Goal: Check status: Check status

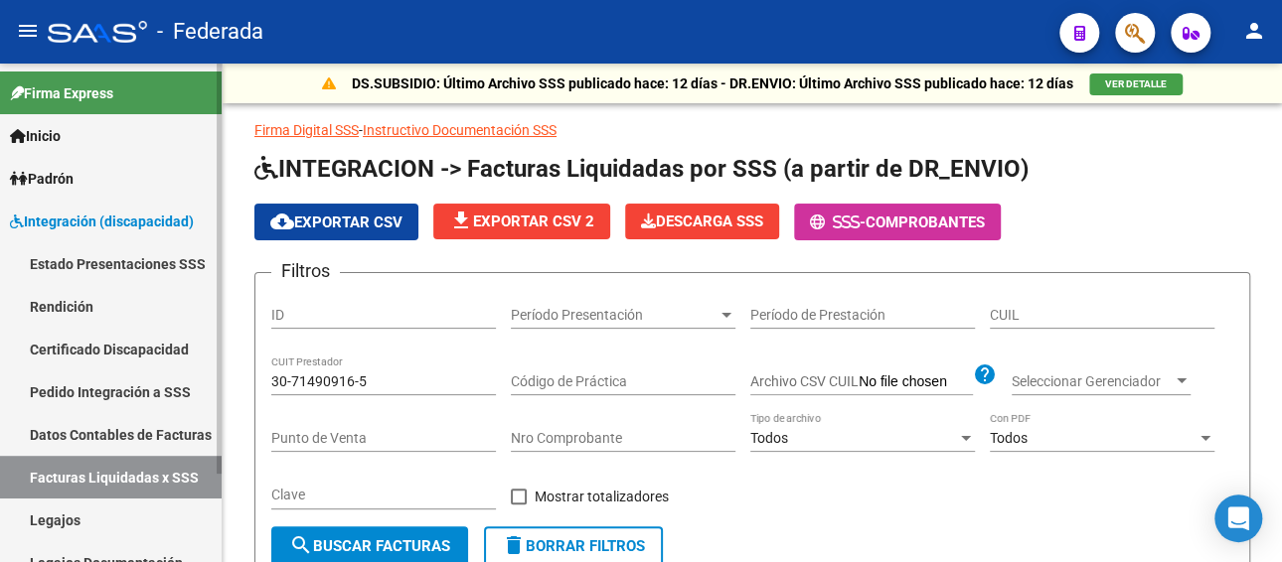
scroll to position [0, 554]
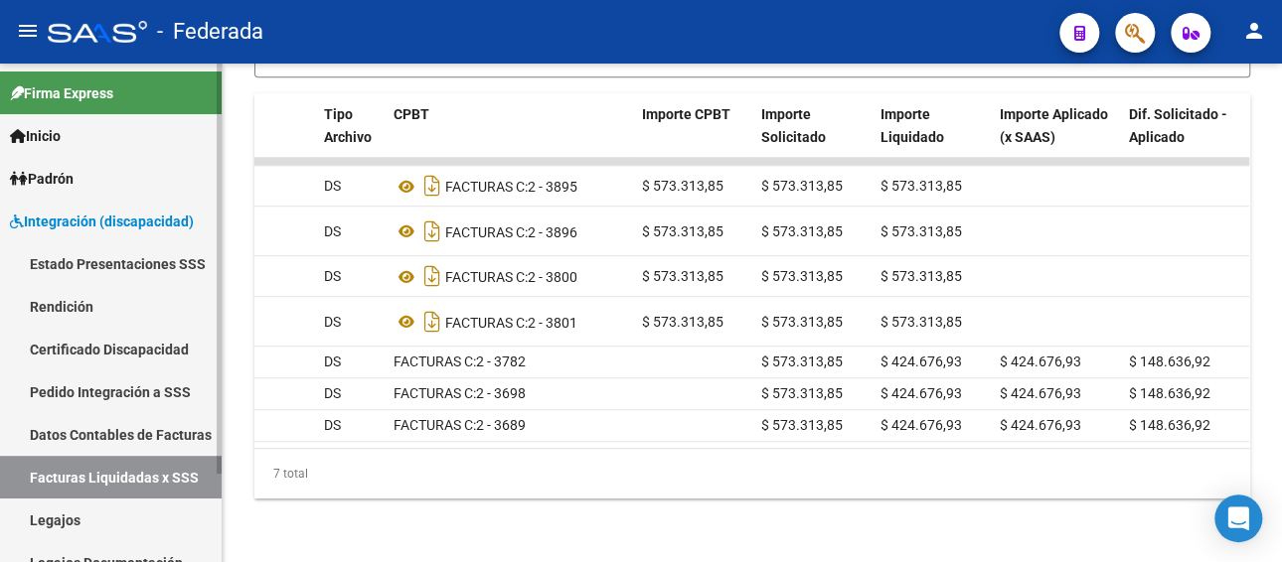
click at [106, 394] on link "Pedido Integración a SSS" at bounding box center [111, 392] width 222 height 43
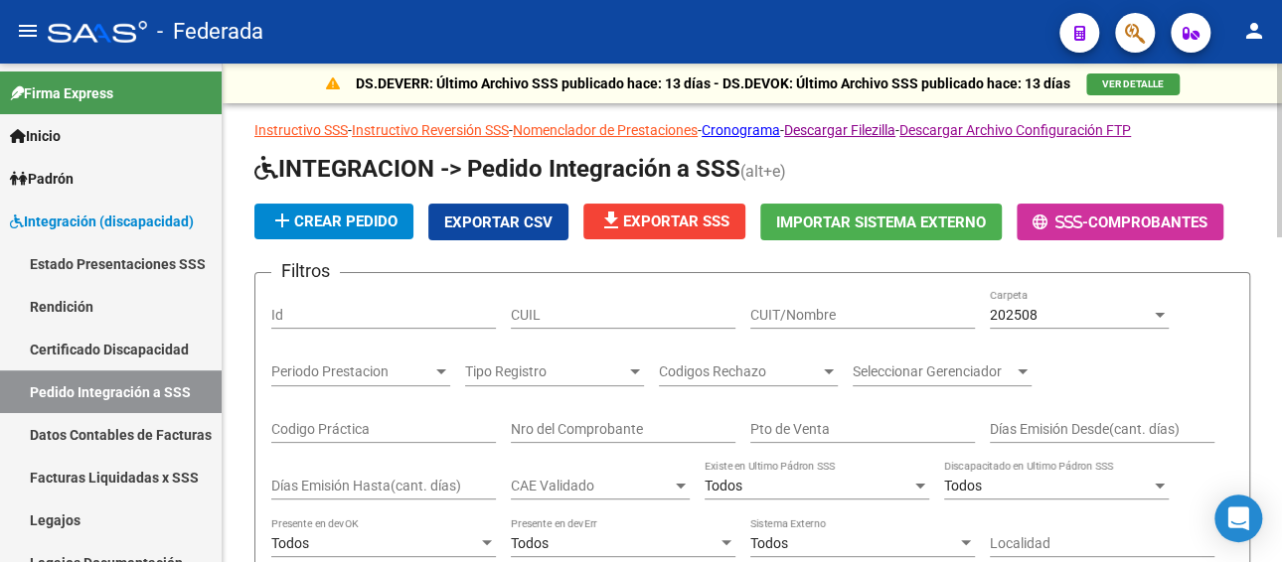
click at [1021, 321] on span "202508" at bounding box center [1014, 315] width 48 height 16
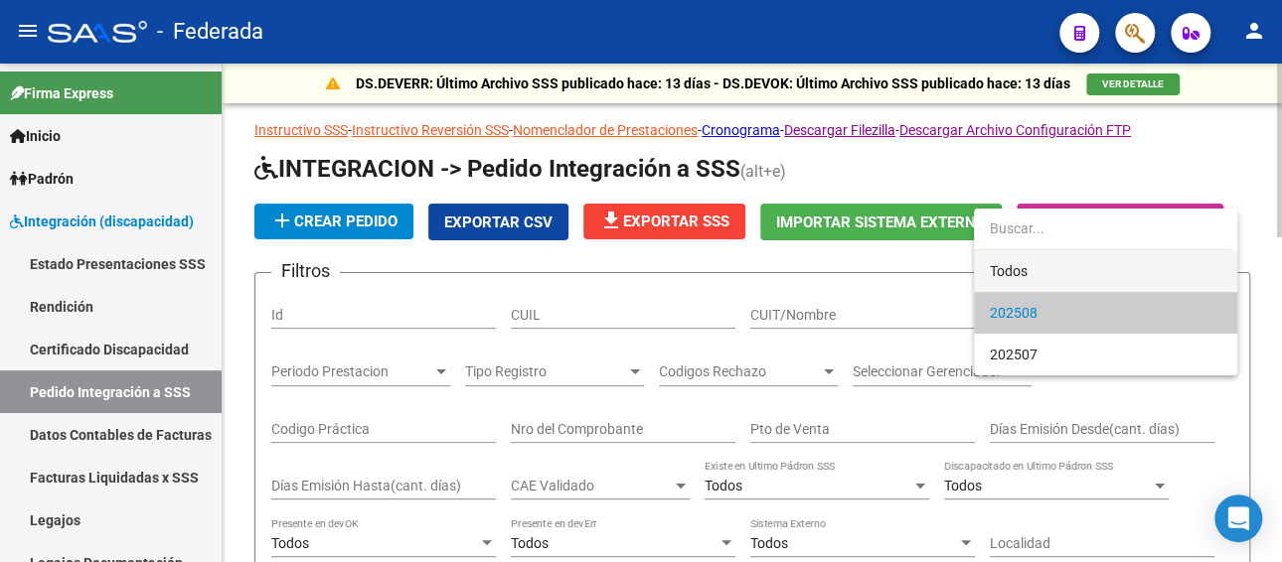
drag, startPoint x: 1013, startPoint y: 269, endPoint x: 595, endPoint y: 331, distance: 421.9
click at [1007, 269] on span "Todos" at bounding box center [1106, 271] width 232 height 42
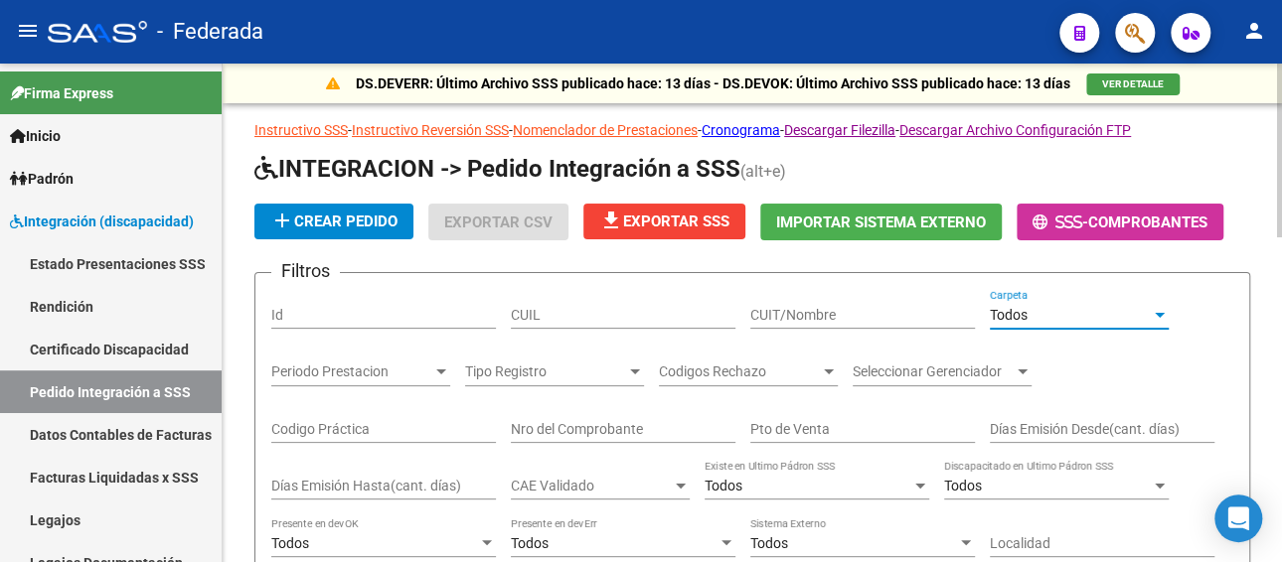
click at [593, 316] on input "CUIL" at bounding box center [623, 315] width 225 height 17
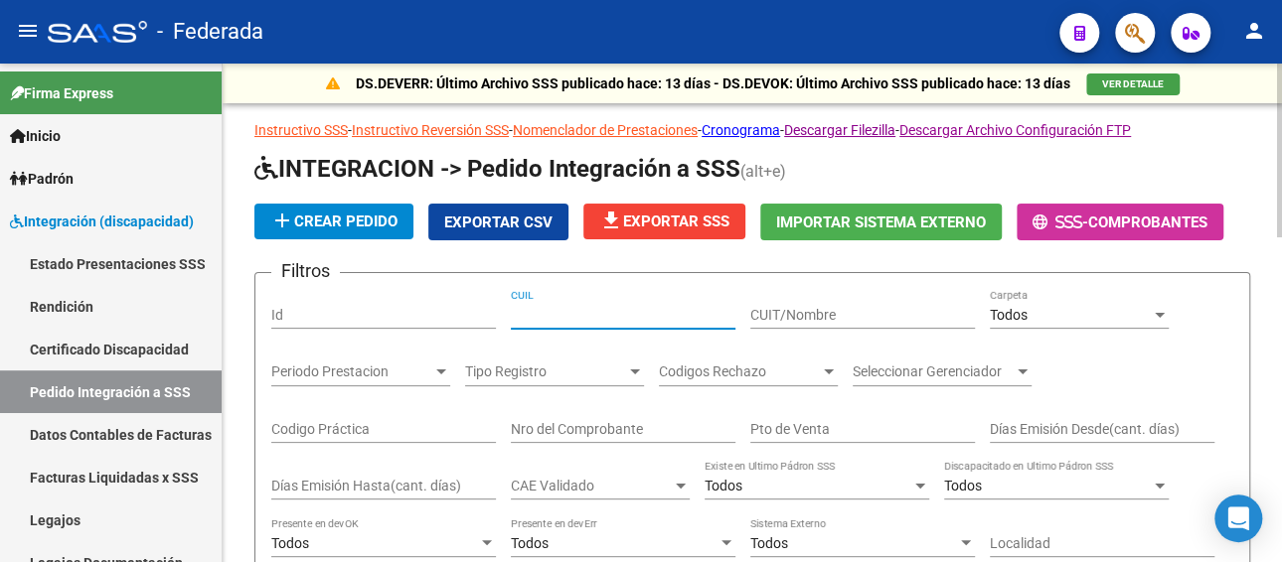
paste input "23348269259"
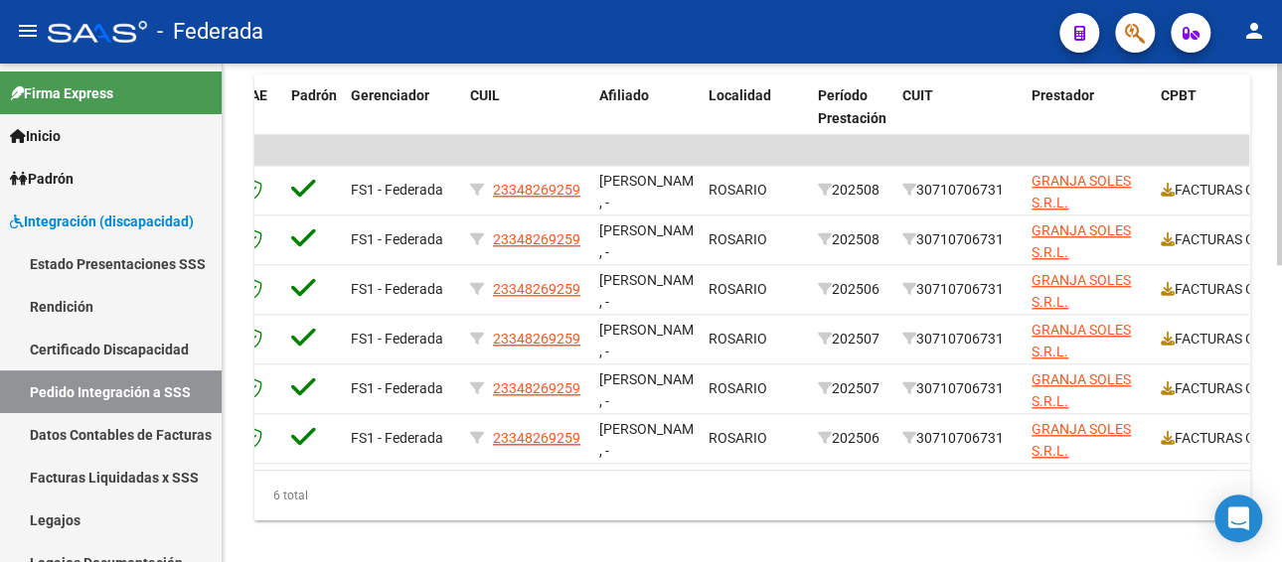
scroll to position [0, 465]
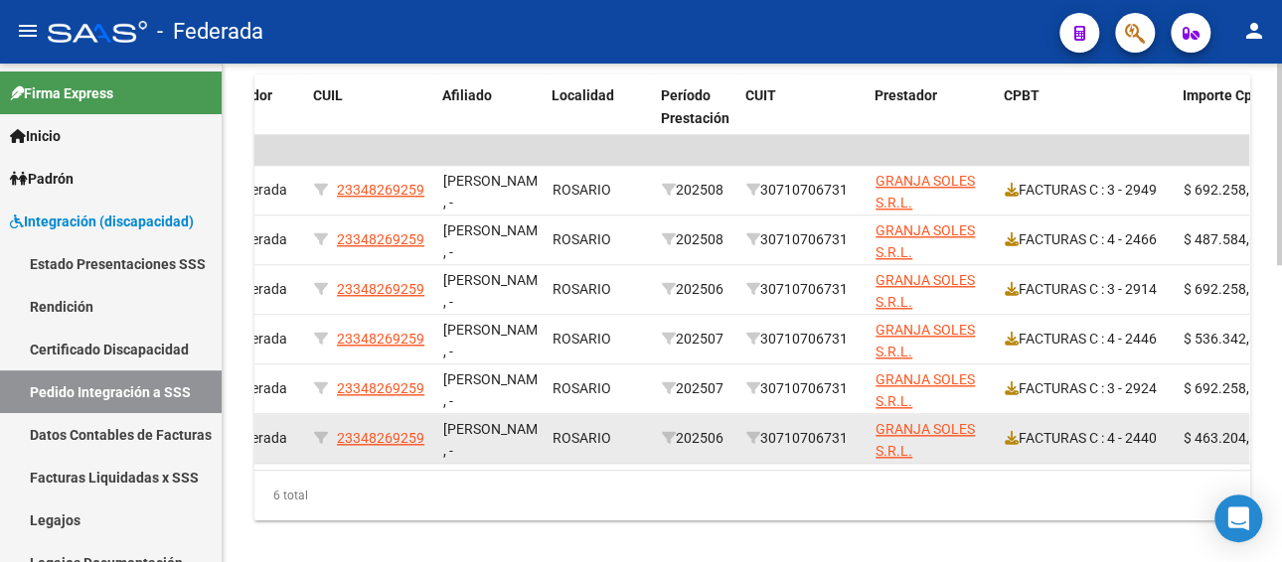
type input "23348269259"
drag, startPoint x: 853, startPoint y: 438, endPoint x: 765, endPoint y: 434, distance: 87.5
click at [765, 434] on div "30710706731" at bounding box center [802, 438] width 113 height 23
copy div "30710706731"
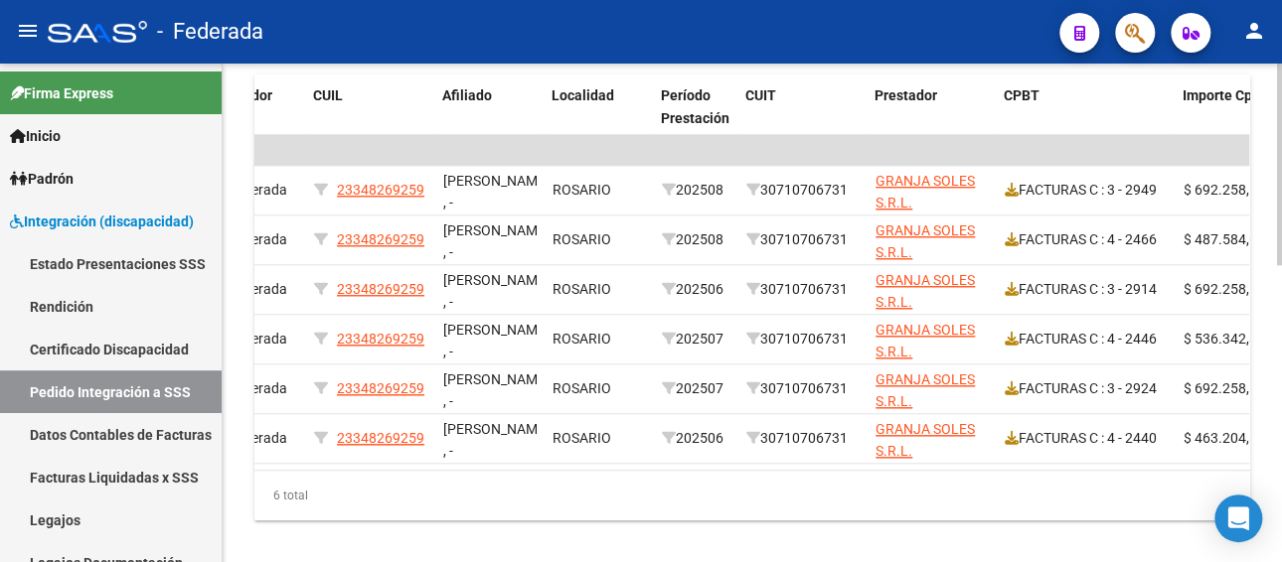
scroll to position [0, 0]
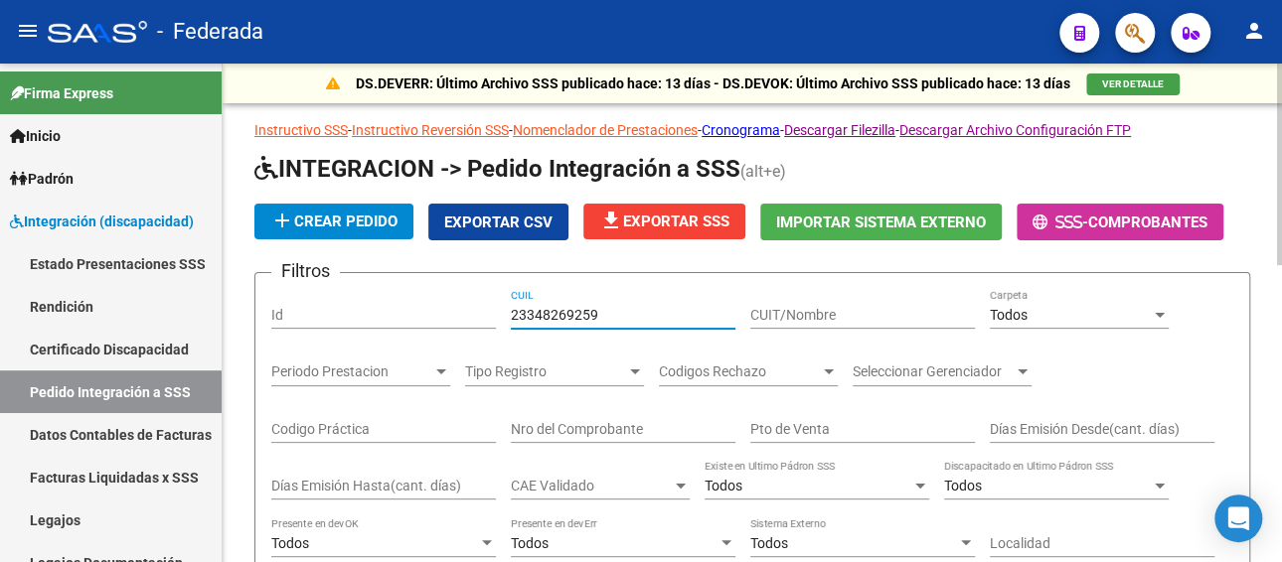
drag, startPoint x: 625, startPoint y: 319, endPoint x: 432, endPoint y: 316, distance: 192.8
click at [432, 316] on div "Filtros Id 23348269259 CUIL CUIT/Nombre Todos Carpeta Periodo Prestacion Period…" at bounding box center [752, 493] width 962 height 408
click at [781, 309] on input "CUIT/Nombre" at bounding box center [862, 315] width 225 height 17
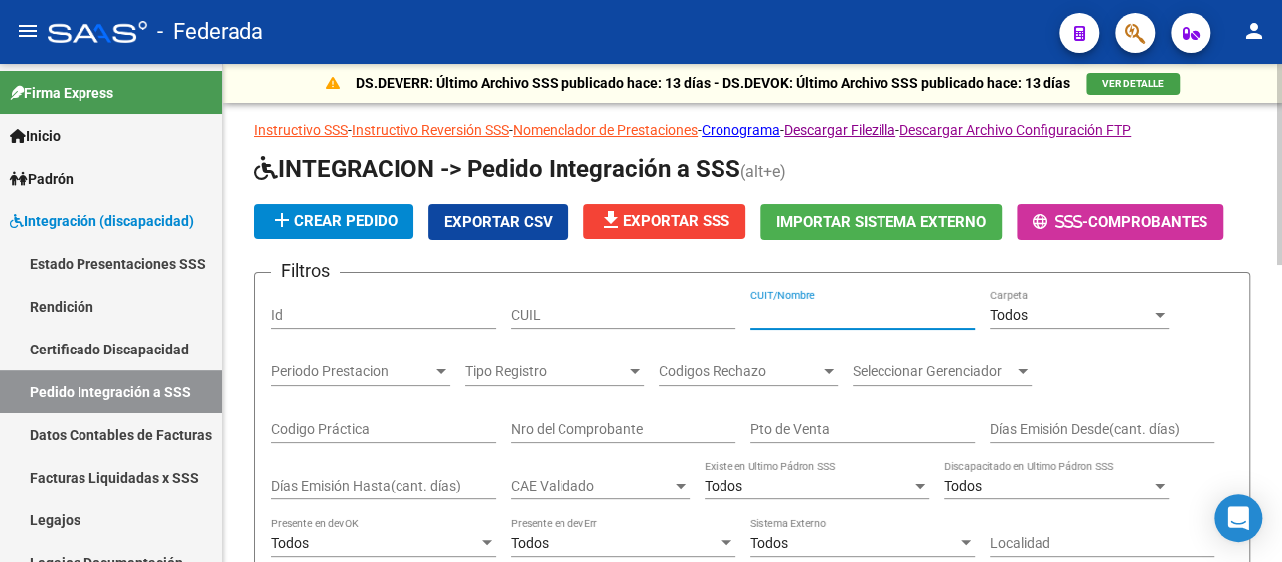
paste input "30710706731"
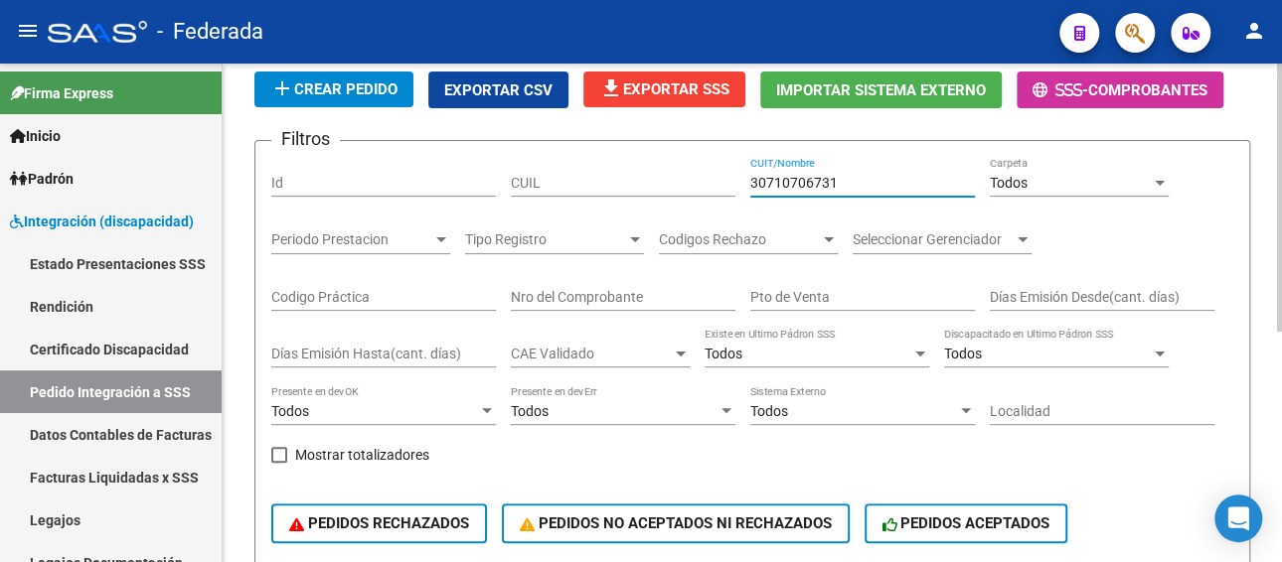
scroll to position [33, 0]
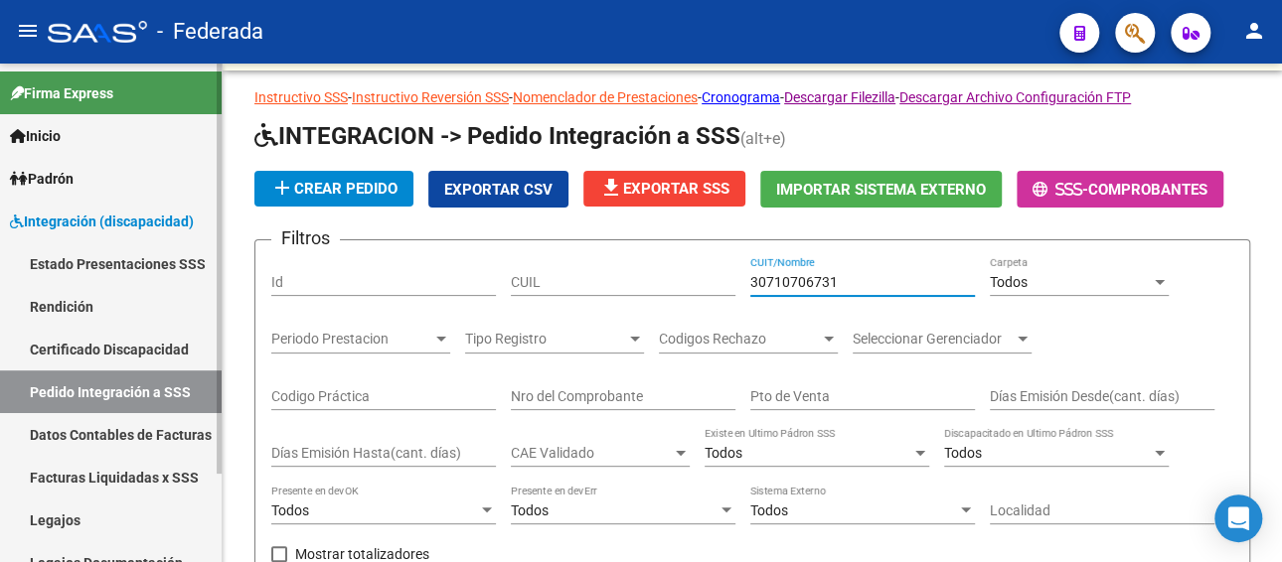
type input "30710706731"
click at [78, 401] on link "Pedido Integración a SSS" at bounding box center [111, 392] width 222 height 43
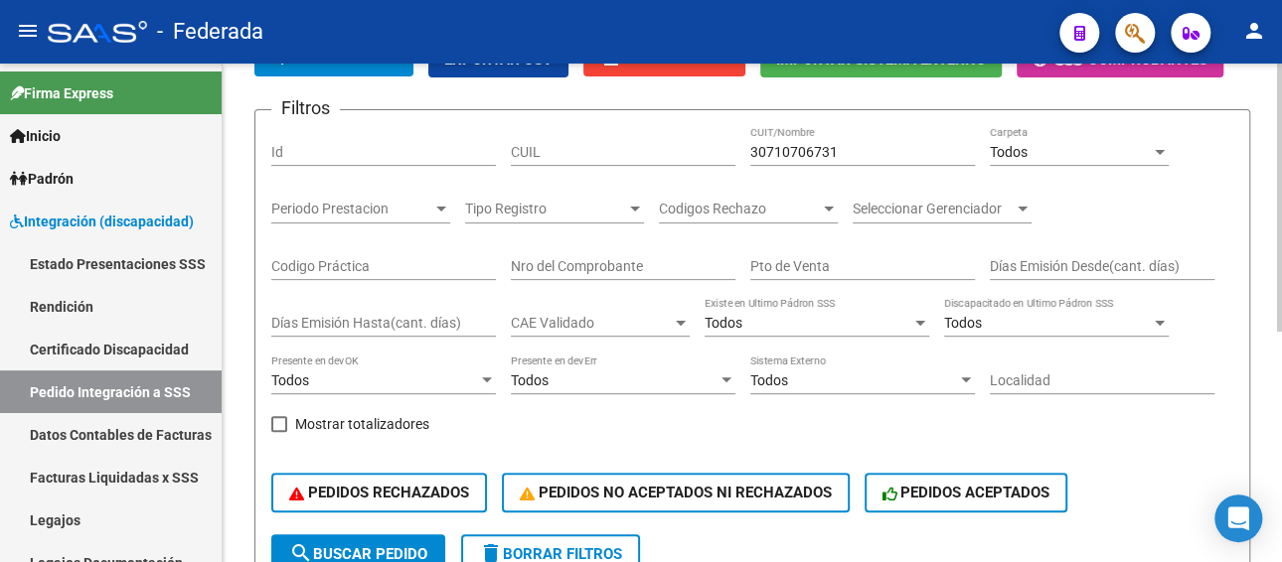
scroll to position [132, 0]
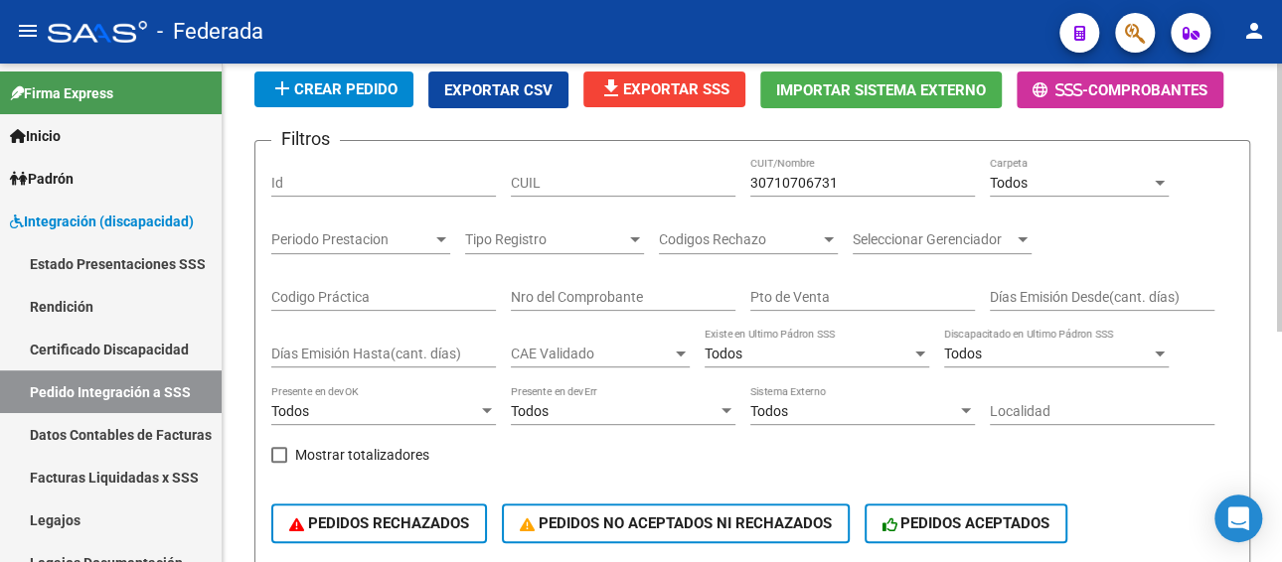
click at [625, 178] on input "CUIL" at bounding box center [623, 183] width 225 height 17
paste input "23348269259"
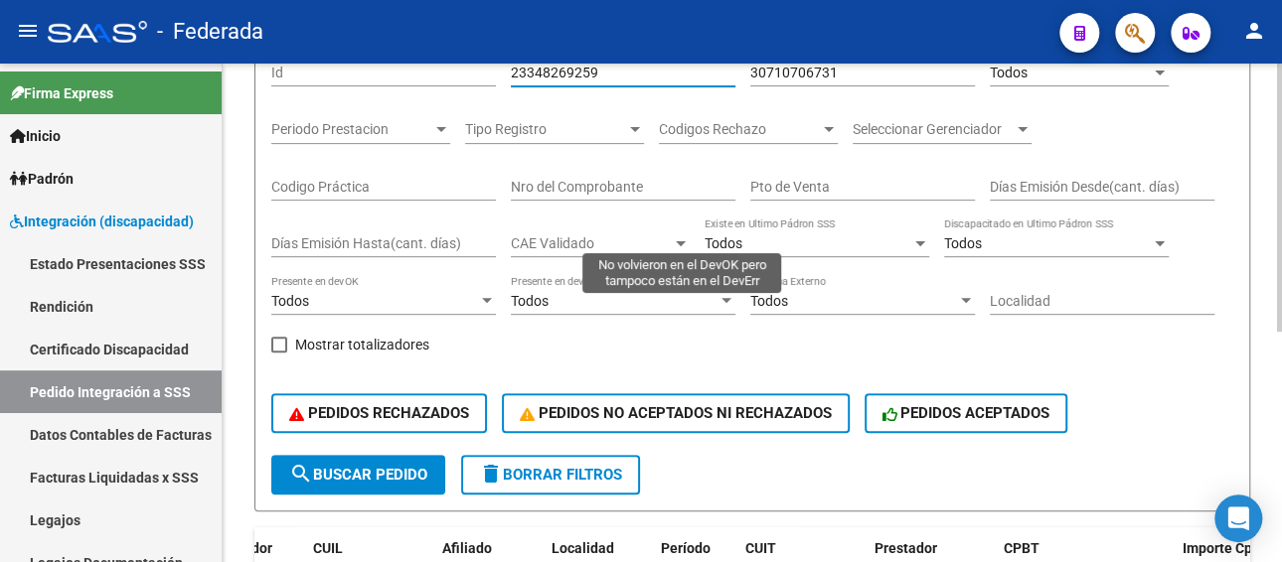
scroll to position [33, 0]
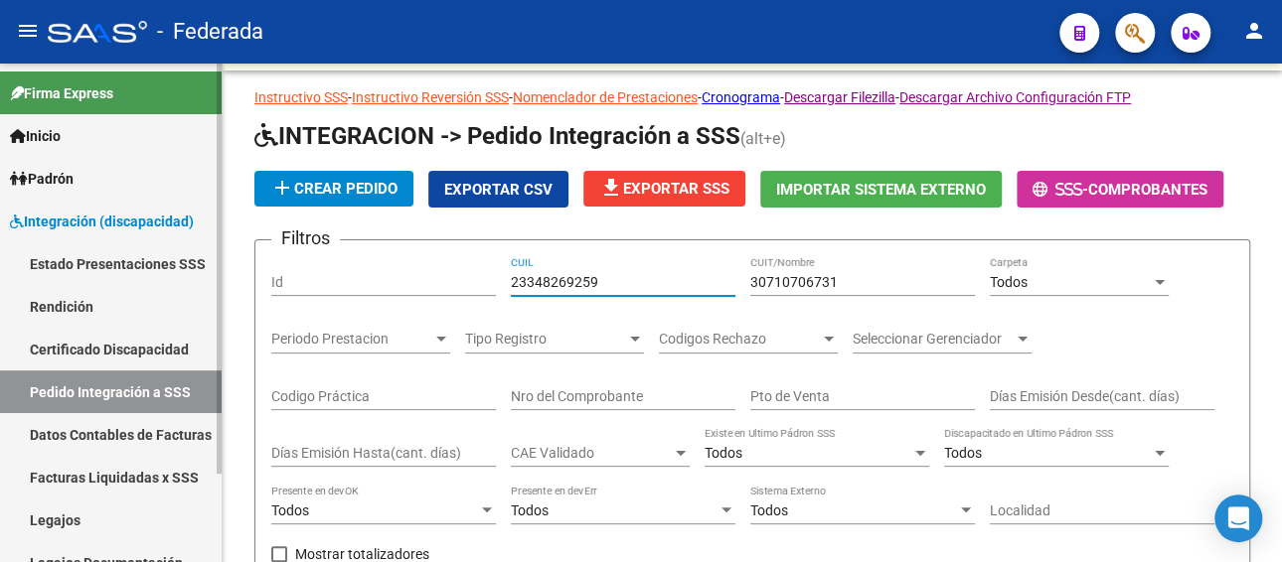
type input "23348269259"
click at [64, 399] on link "Pedido Integración a SSS" at bounding box center [111, 392] width 222 height 43
click at [80, 477] on link "Facturas Liquidadas x SSS" at bounding box center [111, 477] width 222 height 43
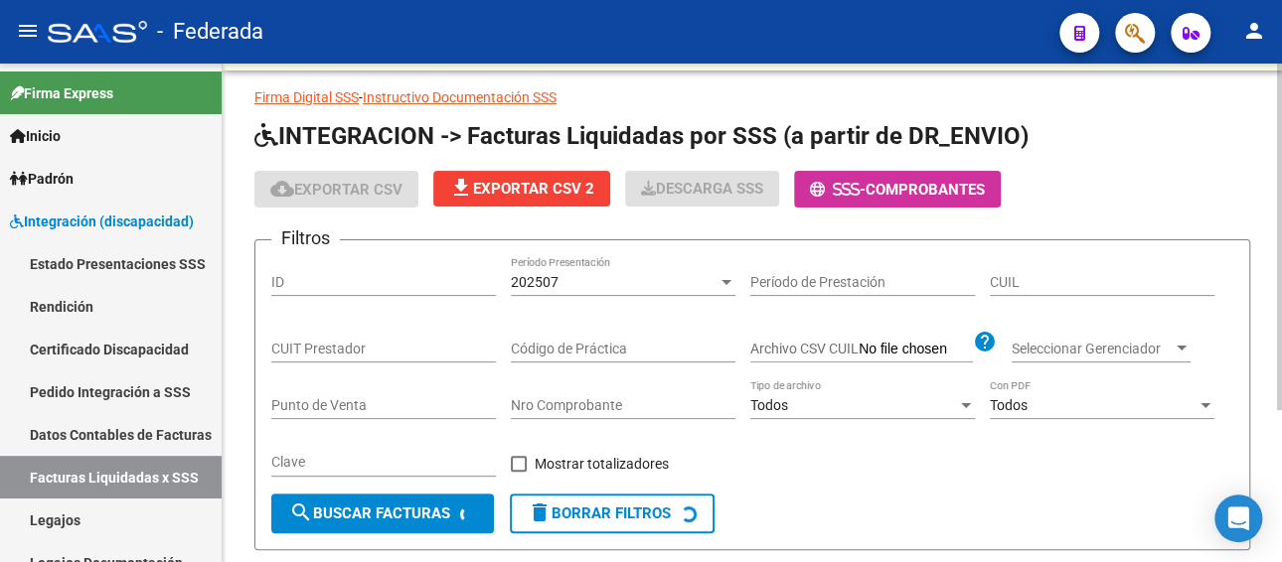
click at [657, 269] on div "202507 Período Presentación" at bounding box center [623, 276] width 225 height 40
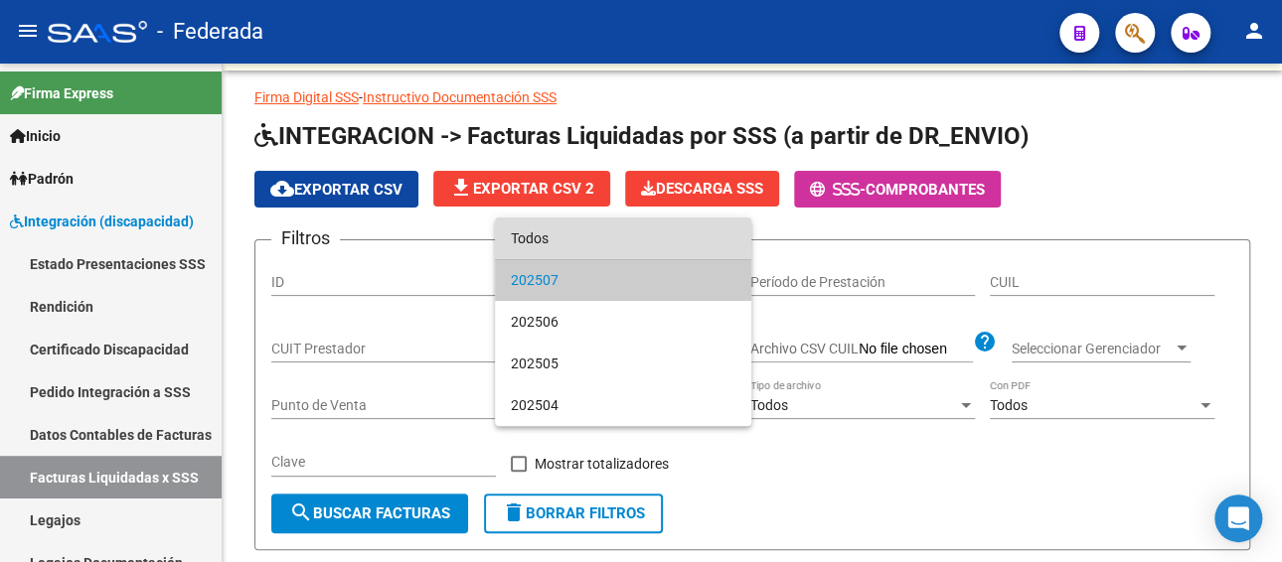
click at [588, 242] on span "Todos" at bounding box center [623, 239] width 225 height 42
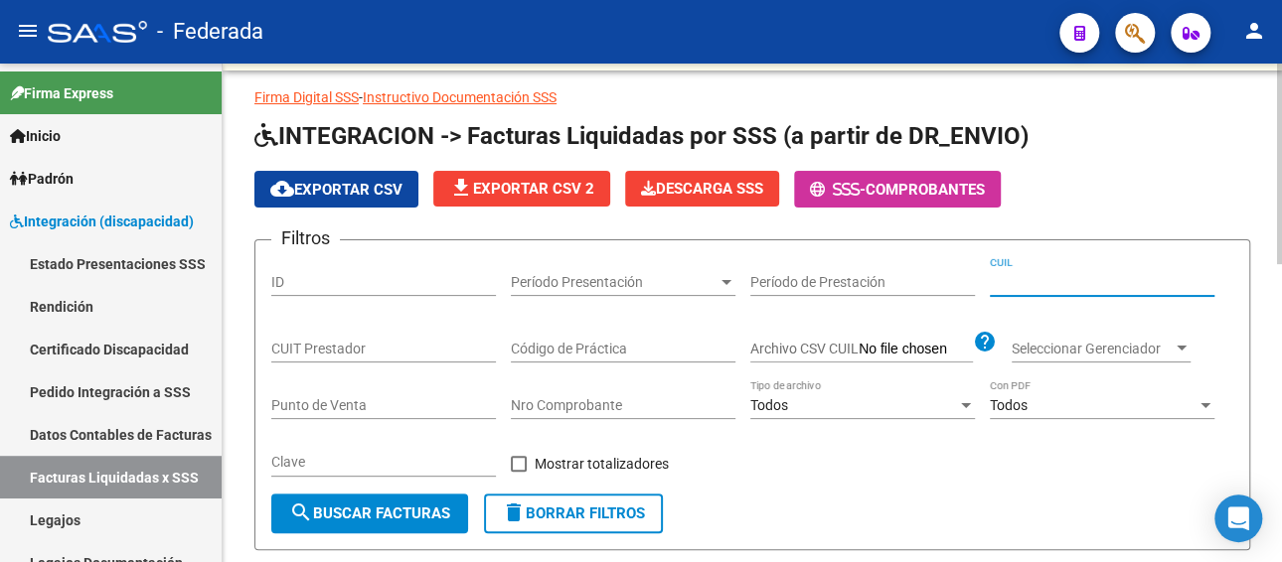
click at [1018, 280] on input "CUIL" at bounding box center [1102, 282] width 225 height 17
paste input "23-34826925-9"
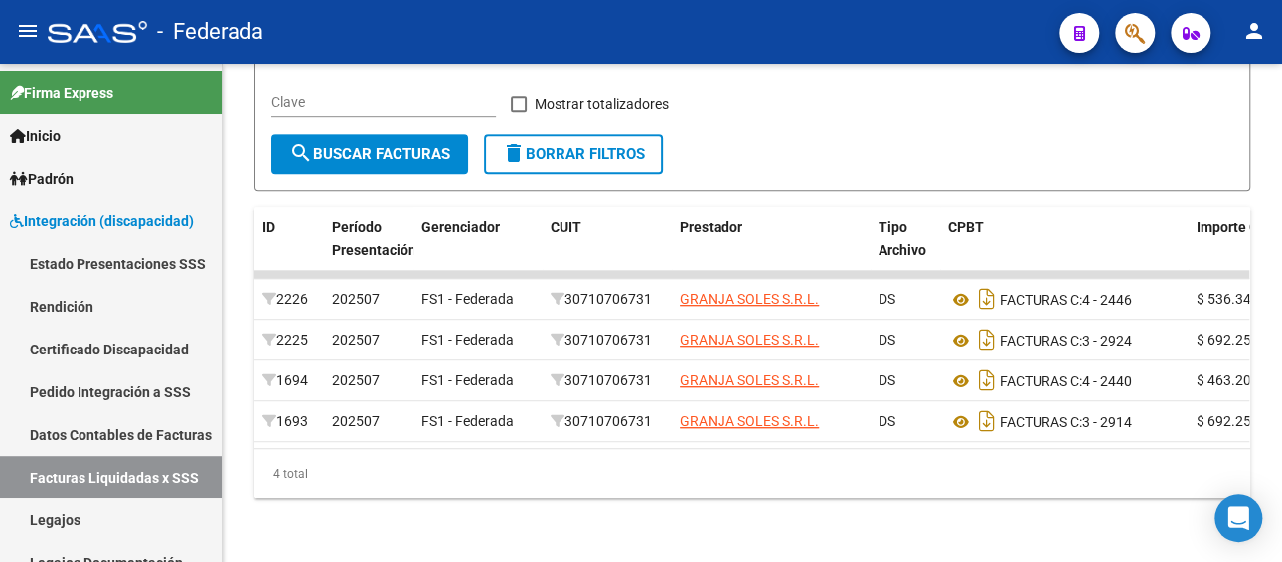
type input "23-34826925-9"
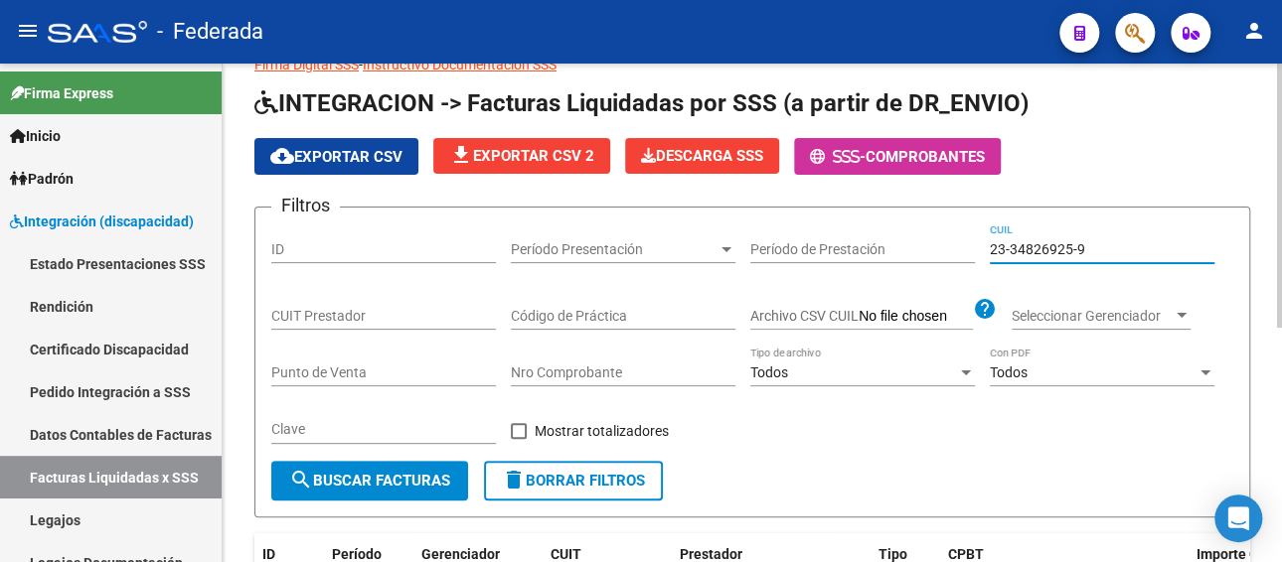
scroll to position [33, 0]
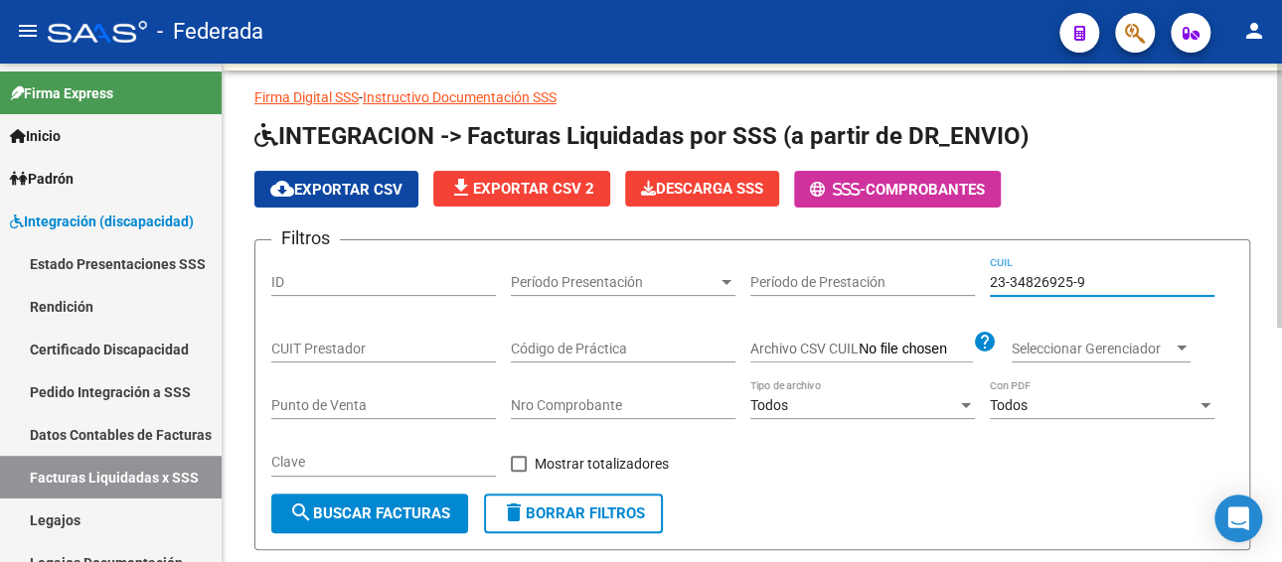
drag, startPoint x: 1101, startPoint y: 286, endPoint x: 968, endPoint y: 283, distance: 133.2
click at [968, 283] on div "Filtros ID Período Presentación Período Presentación Período de Prestación 23-3…" at bounding box center [752, 374] width 962 height 237
paste input "20-43646491-7"
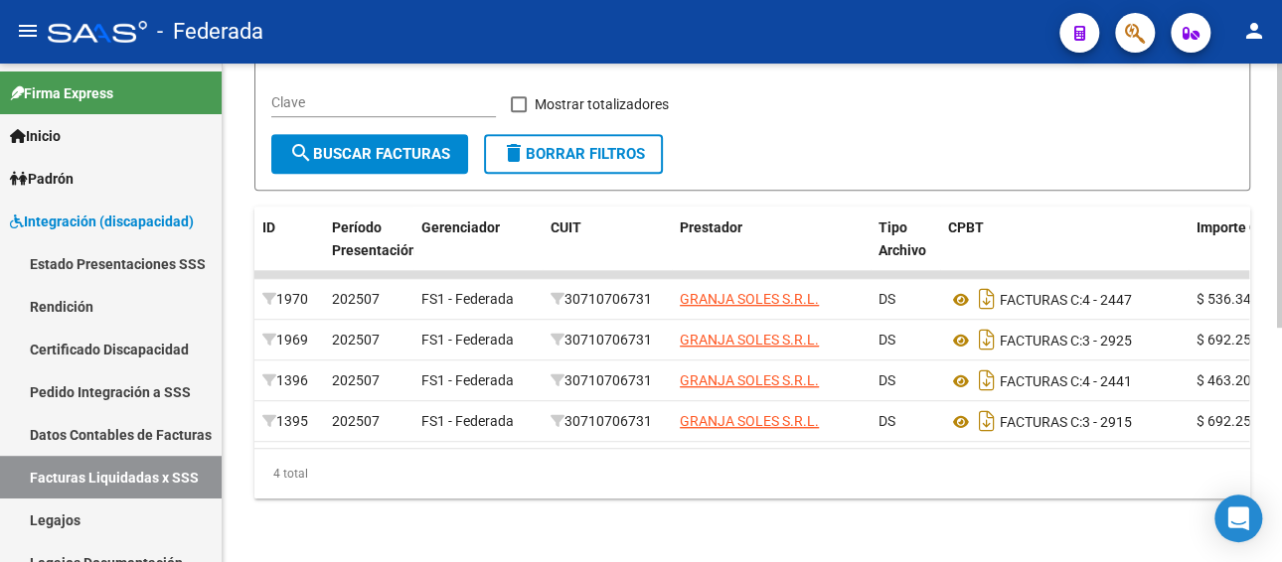
scroll to position [430, 0]
type input "20-43646491-7"
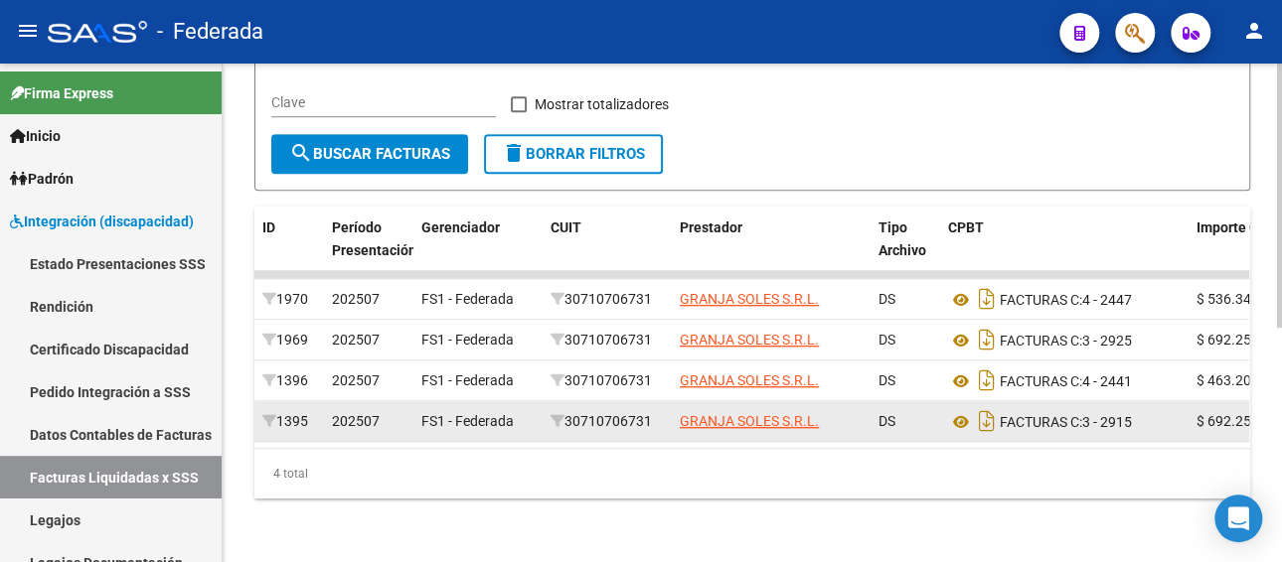
drag, startPoint x: 660, startPoint y: 409, endPoint x: 570, endPoint y: 413, distance: 89.5
click at [570, 413] on div "30710706731" at bounding box center [607, 421] width 113 height 23
copy div "30710706731"
